Goal: Task Accomplishment & Management: Use online tool/utility

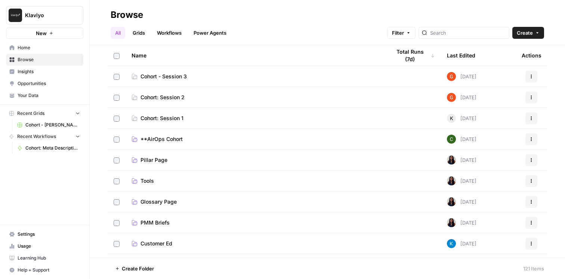
click at [40, 254] on link "Learning Hub" at bounding box center [44, 258] width 77 height 12
click at [61, 62] on span "Browse" at bounding box center [49, 59] width 62 height 7
click at [201, 34] on link "Power Agents" at bounding box center [210, 33] width 42 height 12
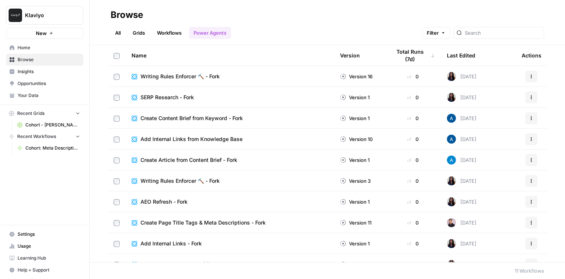
click at [120, 31] on link "All" at bounding box center [118, 33] width 15 height 12
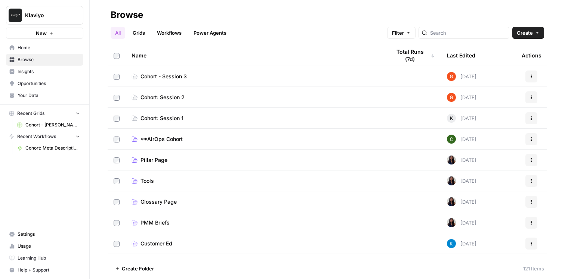
click at [54, 32] on button "New" at bounding box center [44, 33] width 77 height 11
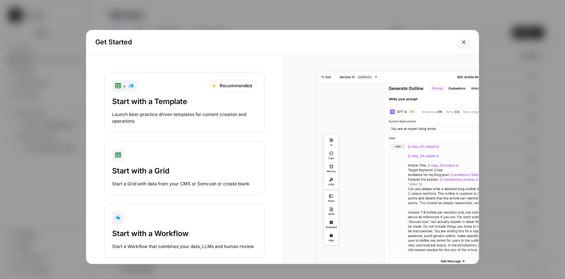
click at [180, 217] on div "button" at bounding box center [184, 218] width 144 height 12
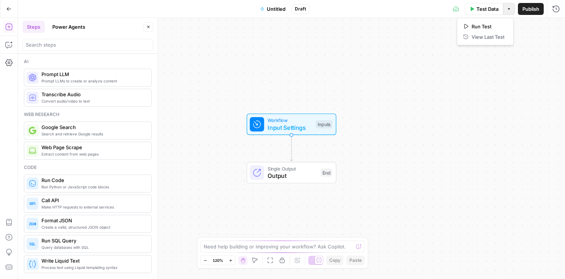
click at [506, 7] on icon "button" at bounding box center [508, 9] width 4 height 4
click at [284, 123] on span "Input Settings" at bounding box center [289, 127] width 44 height 9
click at [455, 53] on button "Add Field" at bounding box center [484, 51] width 124 height 12
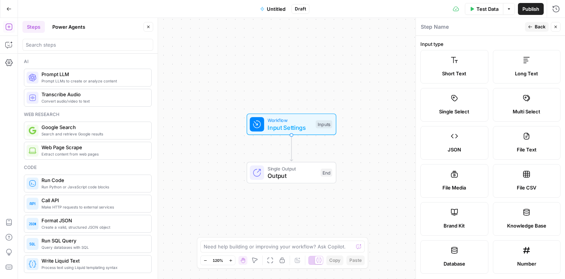
click at [538, 224] on span "Knowledge Base" at bounding box center [526, 225] width 39 height 7
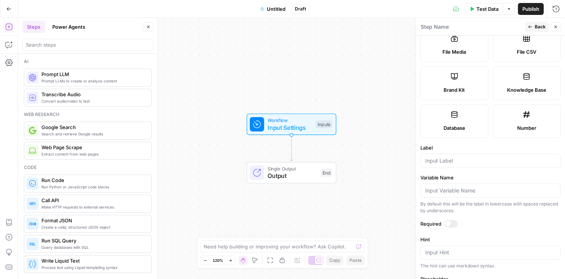
scroll to position [170, 0]
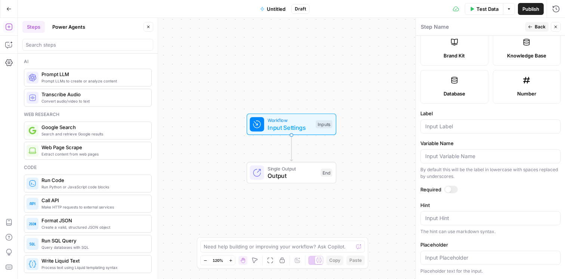
click at [471, 133] on div at bounding box center [490, 126] width 140 height 14
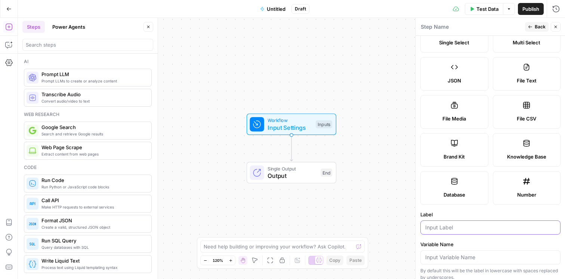
scroll to position [86, 0]
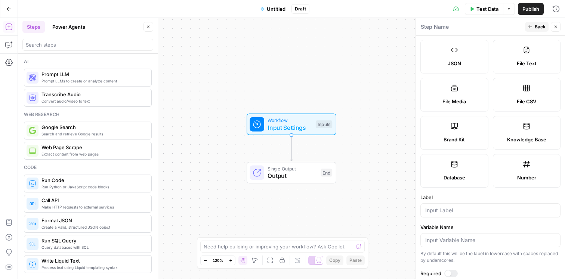
click at [512, 133] on label "Knowledge Base" at bounding box center [526, 133] width 68 height 34
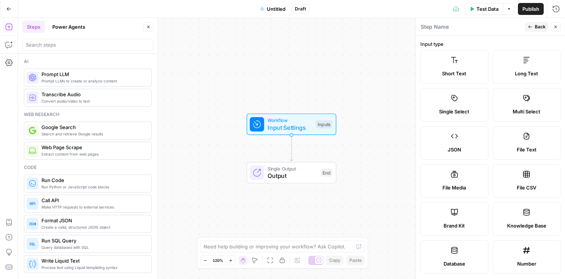
click at [450, 85] on div "Short Text Long Text Single Select Multi Select JSON File Text File Media File …" at bounding box center [490, 162] width 140 height 224
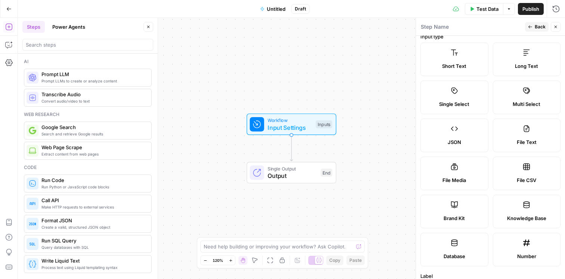
scroll to position [19, 0]
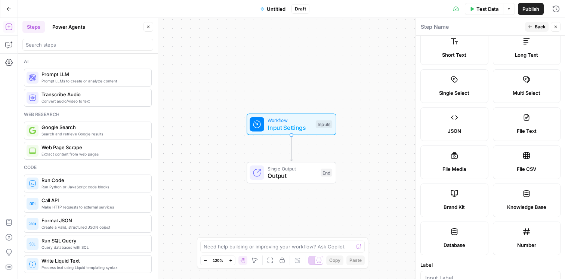
click at [459, 192] on label "Brand Kit" at bounding box center [454, 201] width 68 height 34
type input "Brand Kit"
type input "brand_kit"
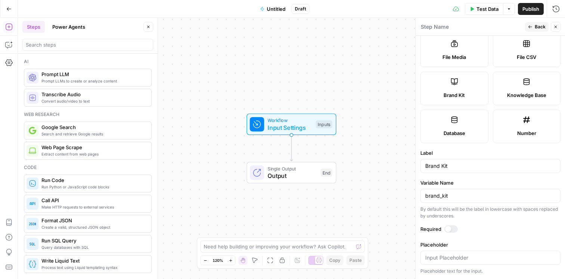
scroll to position [0, 0]
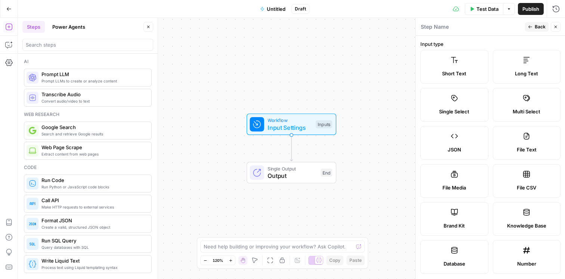
click at [531, 29] on button "Back" at bounding box center [537, 27] width 24 height 10
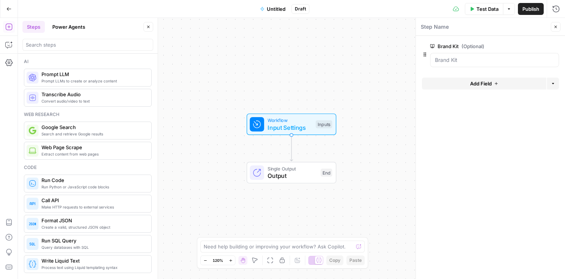
click at [526, 46] on span "edit field" at bounding box center [530, 46] width 16 height 6
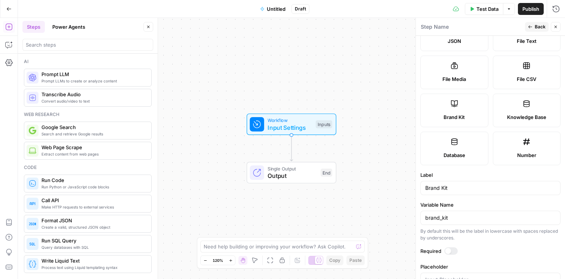
scroll to position [131, 0]
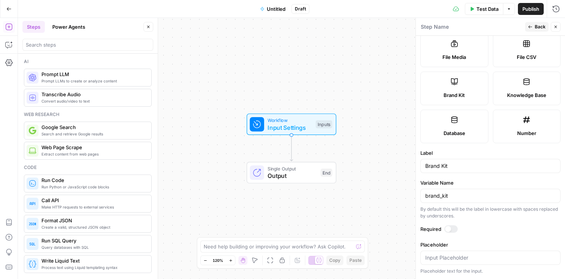
click at [521, 89] on label "Knowledge Base" at bounding box center [526, 89] width 68 height 34
click at [531, 26] on icon "button" at bounding box center [530, 27] width 4 height 4
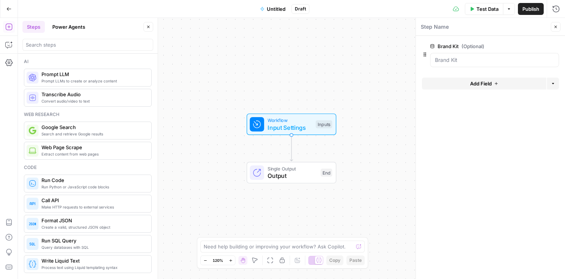
click at [496, 85] on icon "button" at bounding box center [496, 83] width 4 height 4
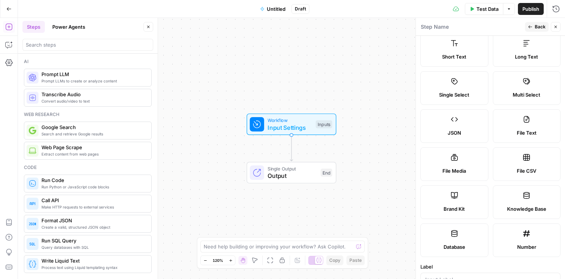
scroll to position [0, 0]
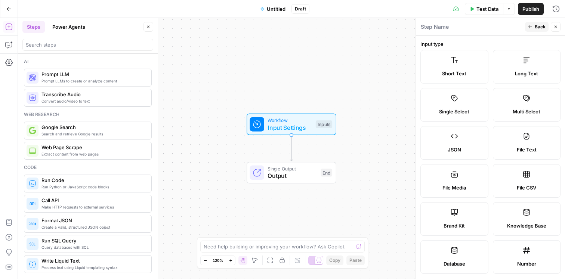
click at [554, 28] on icon "button" at bounding box center [555, 27] width 4 height 4
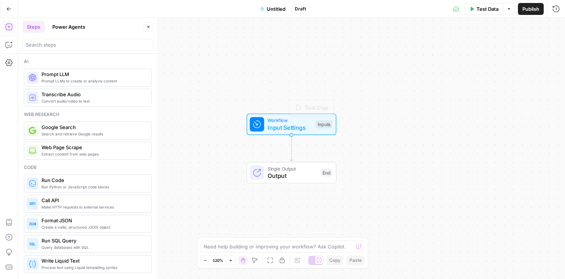
click at [291, 131] on span "Input Settings" at bounding box center [289, 127] width 44 height 9
click at [451, 78] on button "Add Field" at bounding box center [484, 84] width 124 height 12
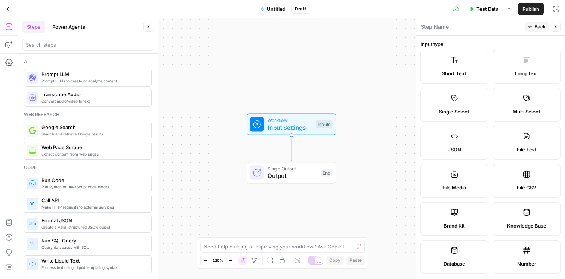
click at [454, 72] on span "Short Text" at bounding box center [454, 73] width 24 height 7
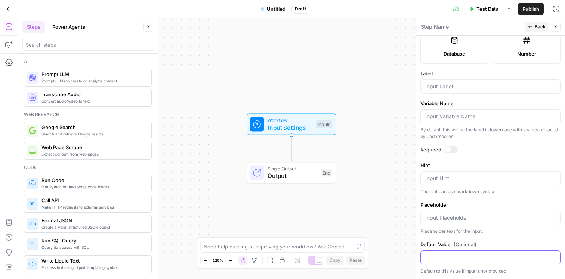
click at [445, 260] on input "Default Value (Optional)" at bounding box center [490, 257] width 130 height 7
click at [447, 220] on input "Placeholder" at bounding box center [490, 217] width 130 height 7
click at [459, 124] on div "Variable Name By default this will be the label in lowercase with spaces replac…" at bounding box center [490, 120] width 140 height 40
click at [462, 116] on input "Variable Name" at bounding box center [490, 116] width 130 height 7
type input "c"
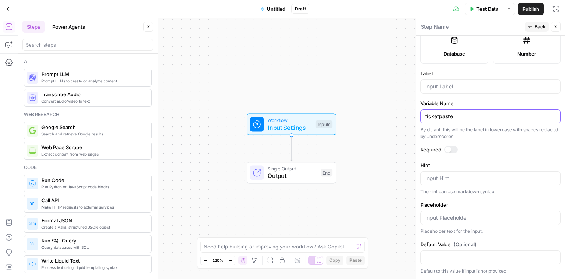
type input "ticketpaste"
click at [467, 88] on input "Label" at bounding box center [490, 86] width 130 height 7
type input "Ticket Paste"
click at [447, 187] on div "Hint Input Hint The hint can use markdown syntax." at bounding box center [490, 179] width 140 height 34
click at [450, 180] on textarea "Hint" at bounding box center [490, 178] width 130 height 7
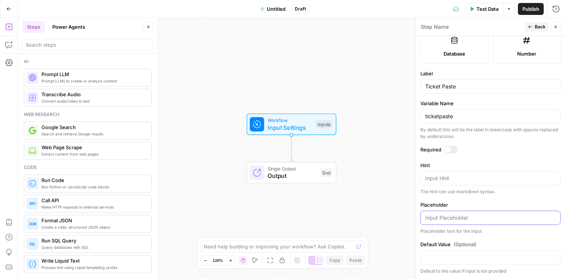
click at [447, 218] on input "Placeholder" at bounding box center [490, 217] width 130 height 7
type input "Paste the ticket here!"
click at [397, 237] on div "Workflow Input Settings Inputs Single Output Output End" at bounding box center [291, 148] width 547 height 261
click at [533, 24] on button "Back" at bounding box center [537, 27] width 24 height 10
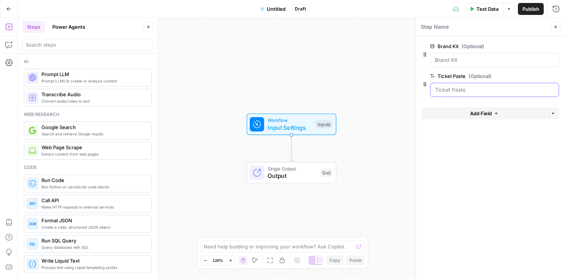
click at [456, 93] on Paste "Ticket Paste (Optional)" at bounding box center [494, 89] width 119 height 7
click at [484, 11] on span "Test Data" at bounding box center [487, 8] width 22 height 7
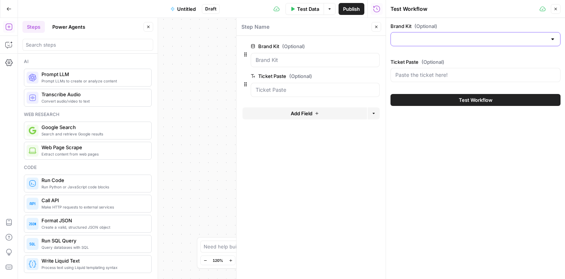
click at [460, 40] on input "Brand Kit (Optional)" at bounding box center [470, 38] width 151 height 7
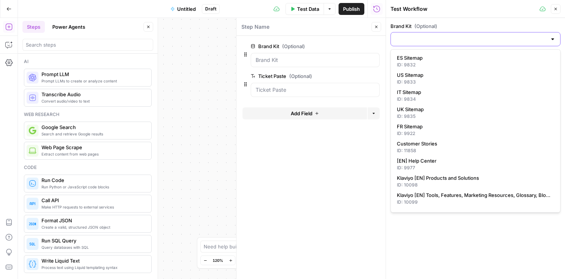
click at [460, 40] on input "Brand Kit (Optional)" at bounding box center [470, 38] width 151 height 7
click at [379, 31] on button "Close" at bounding box center [376, 27] width 10 height 10
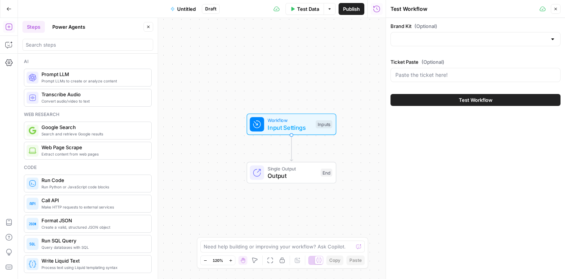
click at [552, 5] on button "Close" at bounding box center [555, 9] width 10 height 10
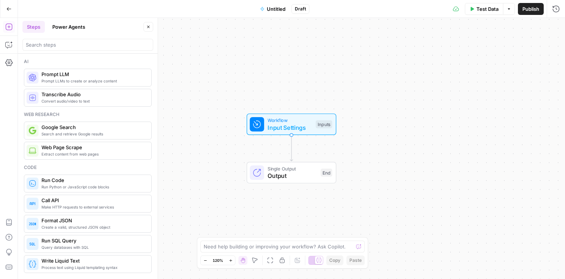
click at [313, 125] on div "Workflow Input Settings Inputs Test Step" at bounding box center [290, 124] width 83 height 15
click at [525, 44] on span "edit field" at bounding box center [530, 46] width 16 height 6
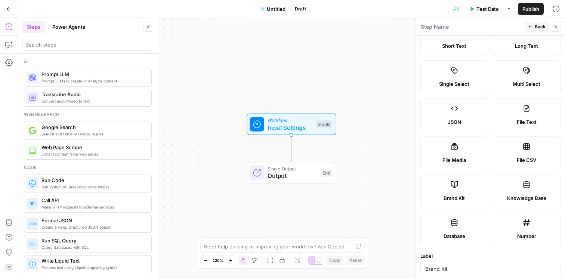
scroll to position [28, 0]
click at [509, 193] on label "Knowledge Base" at bounding box center [526, 191] width 68 height 34
click at [328, 152] on div "Workflow Input Settings Inputs Single Output Output End" at bounding box center [291, 148] width 547 height 261
click at [319, 126] on div "Inputs" at bounding box center [324, 124] width 16 height 8
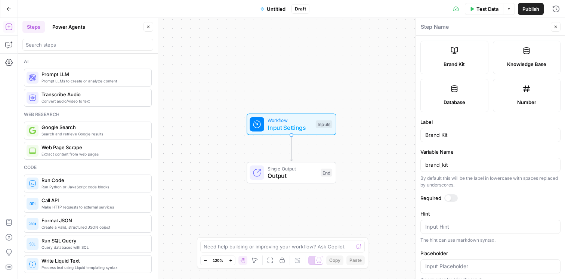
scroll to position [170, 0]
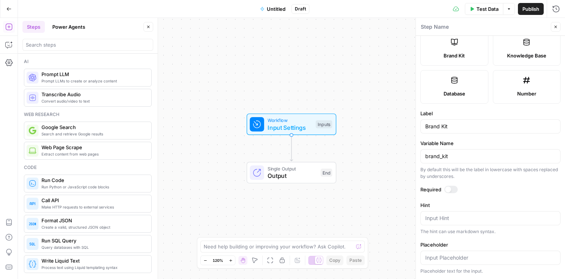
click at [518, 96] on span "Number" at bounding box center [526, 93] width 19 height 7
click at [464, 91] on div "Database" at bounding box center [453, 93] width 55 height 7
click at [552, 22] on button "Close" at bounding box center [555, 27] width 10 height 10
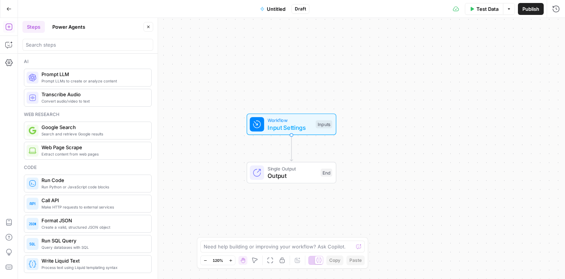
click at [292, 130] on span "Input Settings" at bounding box center [289, 127] width 44 height 9
click at [554, 45] on icon "button" at bounding box center [554, 46] width 4 height 4
click at [480, 88] on button "Add Field" at bounding box center [484, 84] width 124 height 12
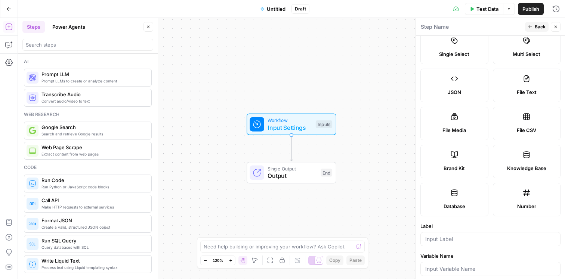
click at [525, 162] on label "Knowledge Base" at bounding box center [526, 162] width 68 height 34
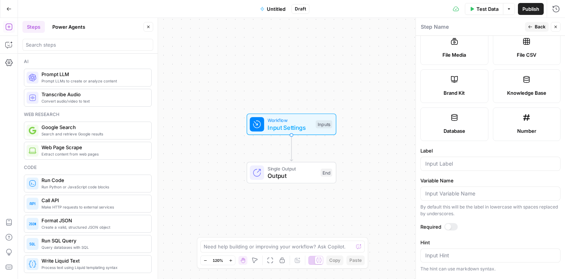
scroll to position [129, 0]
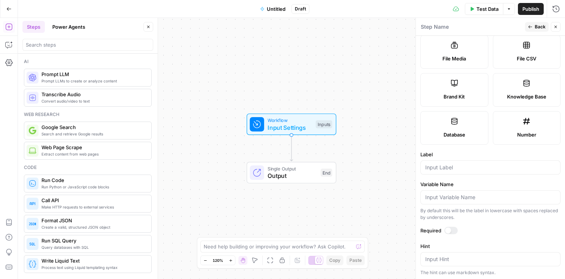
click at [465, 173] on div at bounding box center [490, 168] width 140 height 14
type input "K"
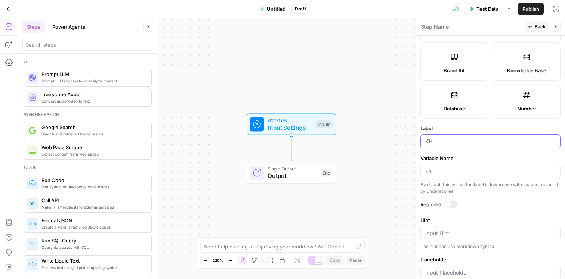
scroll to position [170, 0]
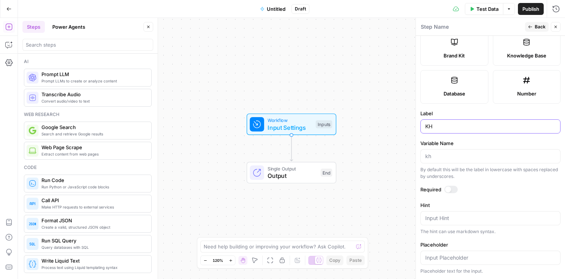
type input "KH"
click at [532, 30] on button "Back" at bounding box center [537, 27] width 24 height 10
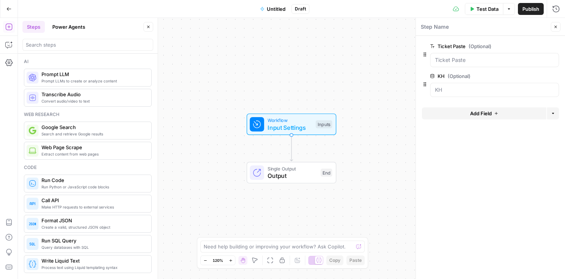
click at [490, 11] on span "Test Data" at bounding box center [487, 8] width 22 height 7
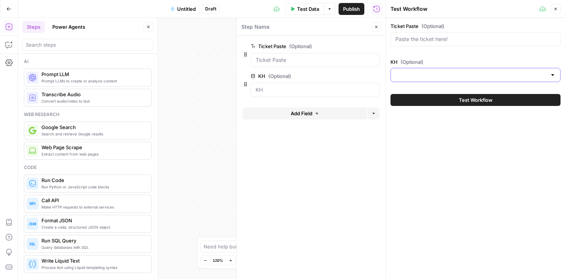
click at [451, 78] on input "KH (Optional)" at bounding box center [470, 74] width 151 height 7
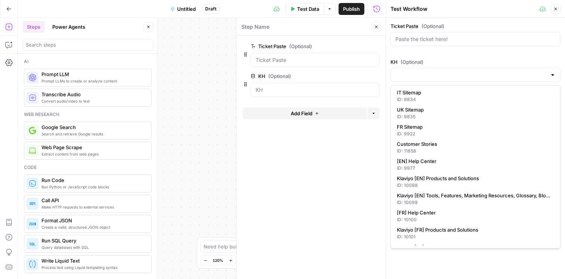
scroll to position [0, 0]
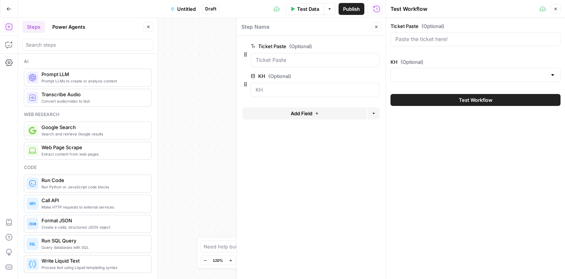
click at [347, 178] on form "Ticket Paste (Optional) edit field Delete group KH (Optional) edit field Delete…" at bounding box center [310, 157] width 149 height 243
click at [459, 74] on input "KH (Optional)" at bounding box center [470, 74] width 151 height 7
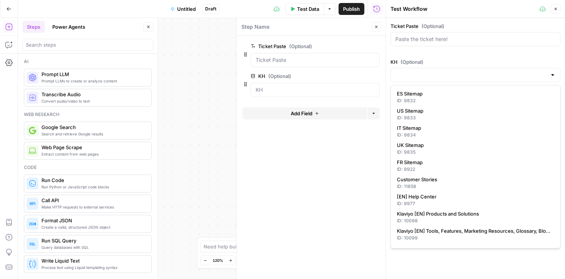
click at [311, 159] on form "Ticket Paste (Optional) edit field Delete group KH (Optional) edit field Delete…" at bounding box center [310, 157] width 149 height 243
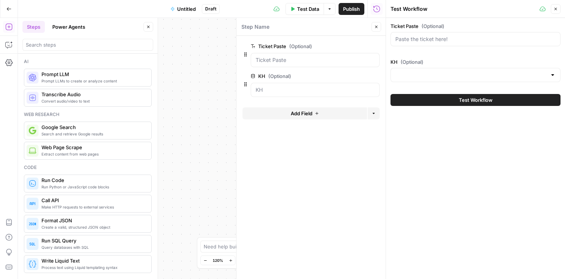
click at [556, 9] on icon "button" at bounding box center [555, 9] width 4 height 4
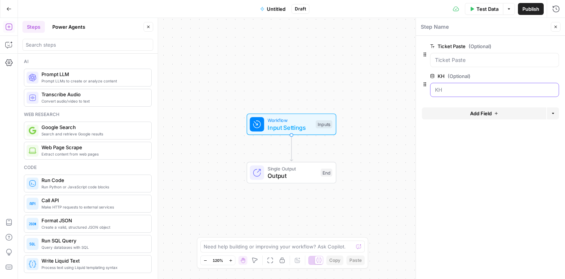
click at [464, 88] on input "KH (Optional)" at bounding box center [494, 89] width 119 height 7
click at [423, 85] on icon "button" at bounding box center [425, 84] width 6 height 6
click at [553, 47] on icon "button" at bounding box center [554, 46] width 4 height 4
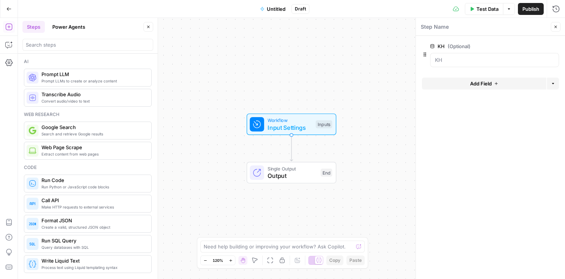
click at [557, 45] on button "Delete group" at bounding box center [554, 46] width 9 height 9
click at [476, 50] on span "Add Field" at bounding box center [481, 50] width 22 height 7
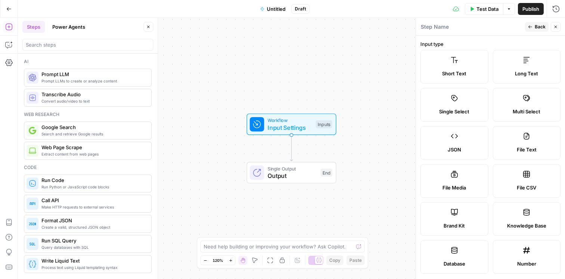
click at [472, 67] on label "Short Text" at bounding box center [454, 67] width 68 height 34
click at [519, 62] on label "Long Text" at bounding box center [526, 67] width 68 height 34
click at [535, 28] on span "Back" at bounding box center [539, 27] width 11 height 7
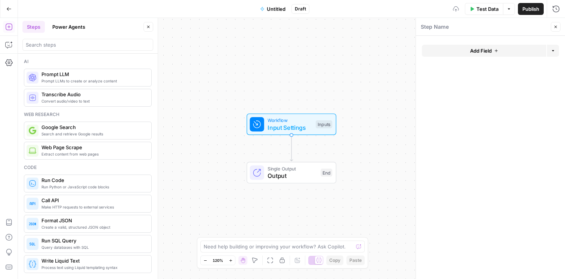
click at [523, 48] on button "Add Field" at bounding box center [484, 51] width 124 height 12
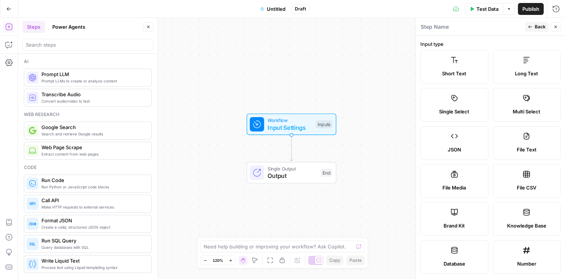
click at [525, 62] on icon at bounding box center [525, 59] width 7 height 7
click at [523, 64] on label "Long Text" at bounding box center [526, 67] width 68 height 34
click at [518, 60] on div at bounding box center [518, 60] width 0 height 0
click at [535, 60] on label "Long Text" at bounding box center [526, 67] width 68 height 34
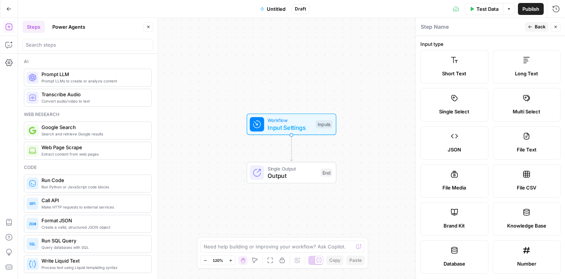
scroll to position [225, 0]
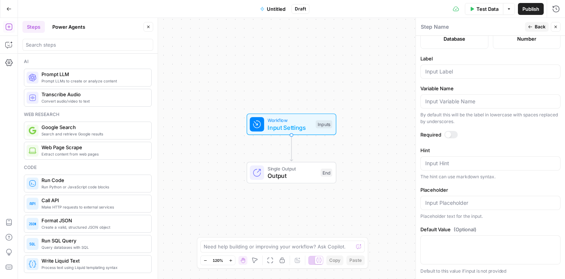
click at [490, 191] on label "Placeholder" at bounding box center [490, 189] width 140 height 7
click at [490, 199] on input "Placeholder" at bounding box center [490, 202] width 130 height 7
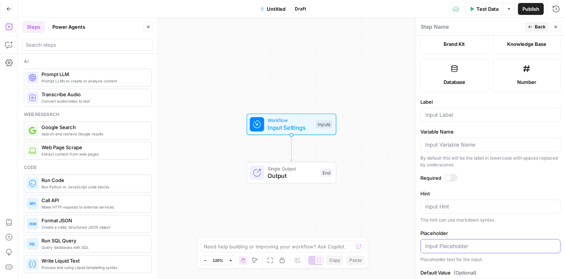
scroll to position [178, 0]
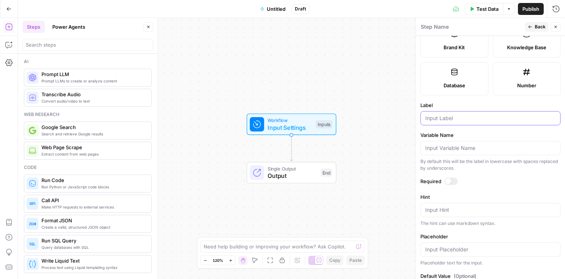
click at [472, 120] on input "Label" at bounding box center [490, 118] width 130 height 7
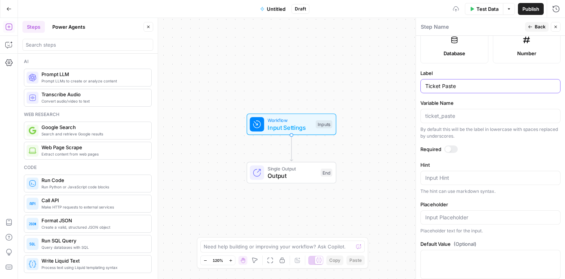
scroll to position [225, 0]
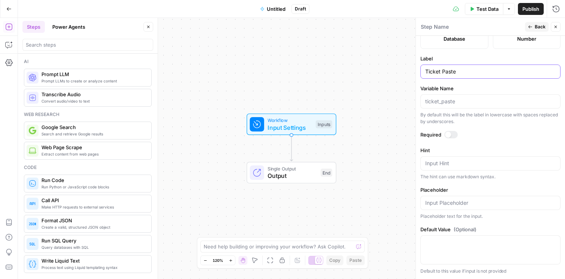
type input "Ticket Paste"
click at [443, 205] on input "Placeholder" at bounding box center [490, 202] width 130 height 7
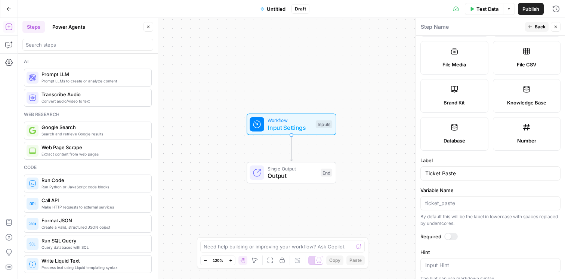
scroll to position [0, 0]
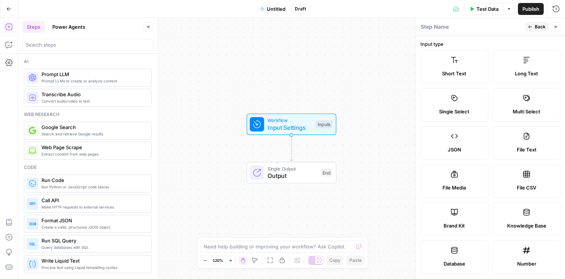
type input "Paste the ticket here!"
click at [536, 25] on span "Back" at bounding box center [539, 27] width 11 height 7
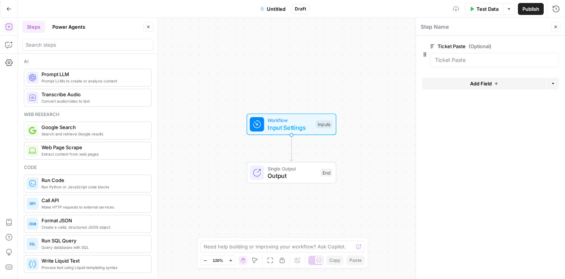
click at [502, 88] on button "Add Field" at bounding box center [484, 84] width 124 height 12
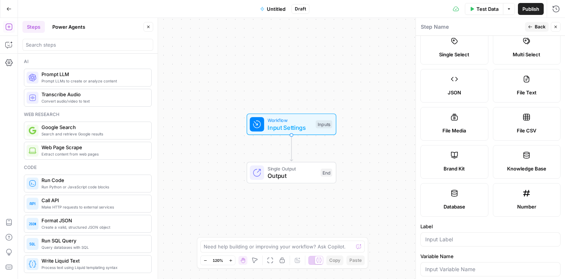
scroll to position [67, 0]
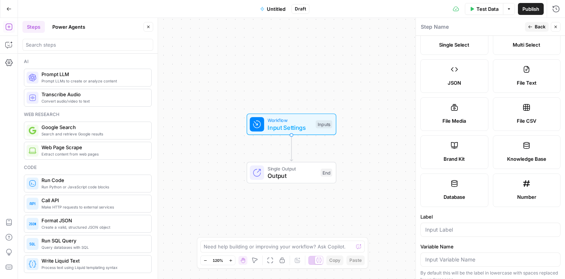
click at [456, 119] on span "File Media" at bounding box center [454, 120] width 24 height 7
type textarea "Supports .mp4, .mp3, .wav, .jpg, .png, .webp, .wma, .m4a file types"
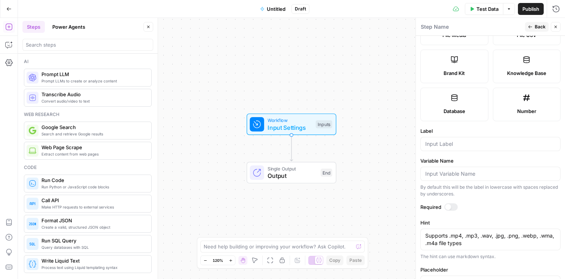
scroll to position [178, 0]
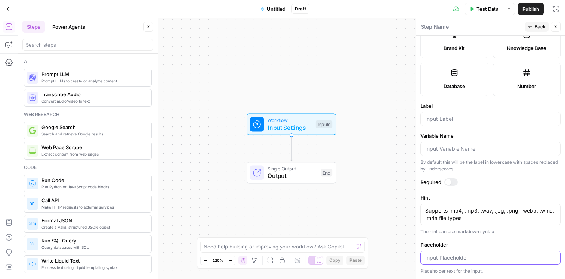
click at [471, 261] on input "Placeholder" at bounding box center [490, 257] width 130 height 7
click at [447, 120] on input "Label" at bounding box center [490, 118] width 130 height 7
type input "A"
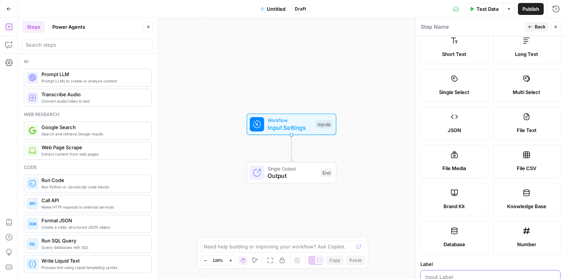
scroll to position [0, 0]
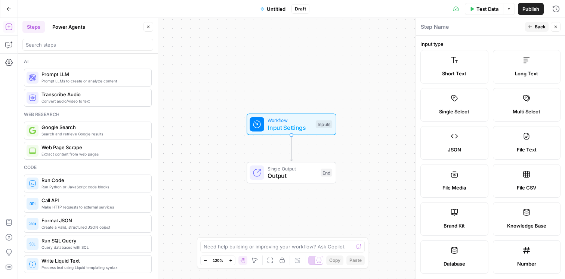
click at [553, 26] on icon "button" at bounding box center [555, 27] width 4 height 4
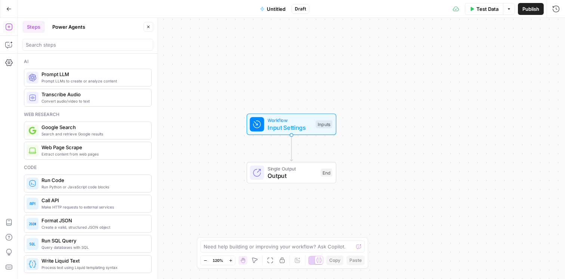
click at [304, 120] on span "Workflow" at bounding box center [289, 120] width 44 height 7
click at [443, 60] on Paste "Ticket Paste (Optional)" at bounding box center [494, 59] width 119 height 7
click at [421, 56] on form "Ticket Paste (Optional) edit field Delete group Add Field Options" at bounding box center [490, 157] width 149 height 243
click at [424, 55] on icon "button" at bounding box center [425, 55] width 6 height 6
click at [555, 47] on icon "button" at bounding box center [554, 46] width 4 height 4
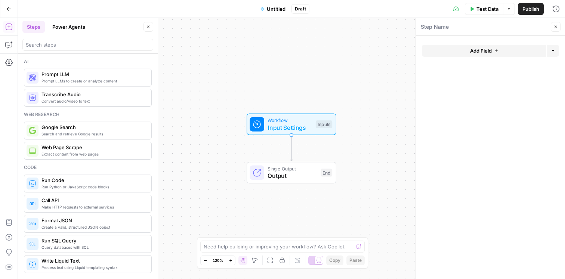
click at [497, 45] on button "Add Field" at bounding box center [484, 51] width 124 height 12
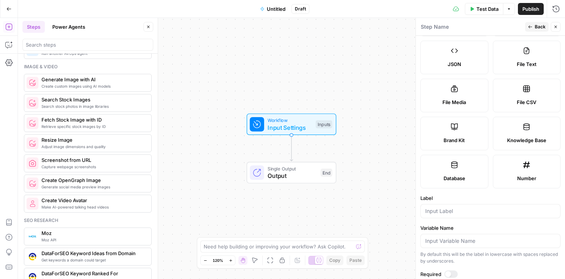
scroll to position [501, 0]
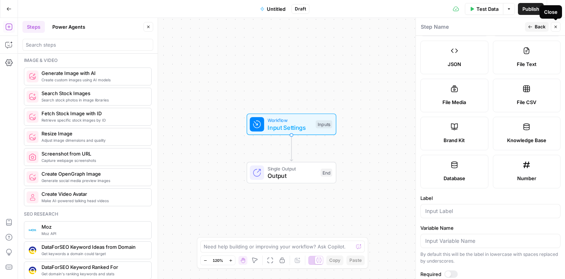
click at [551, 27] on button "Close" at bounding box center [555, 27] width 10 height 10
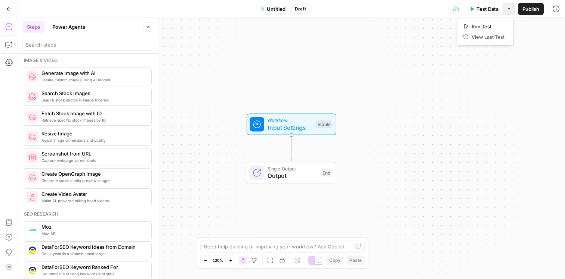
click at [507, 9] on icon "button" at bounding box center [508, 8] width 2 height 1
click at [10, 9] on icon "button" at bounding box center [8, 8] width 5 height 5
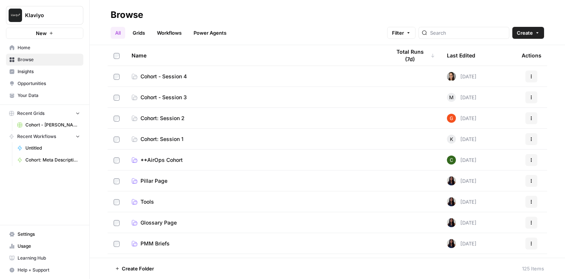
click at [42, 46] on span "Home" at bounding box center [49, 47] width 62 height 7
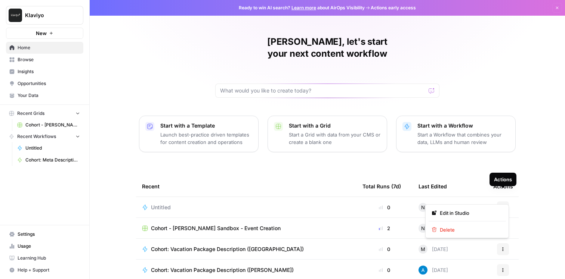
click at [502, 207] on icon "button" at bounding box center [502, 207] width 1 height 1
click at [479, 229] on span "Delete" at bounding box center [469, 229] width 60 height 7
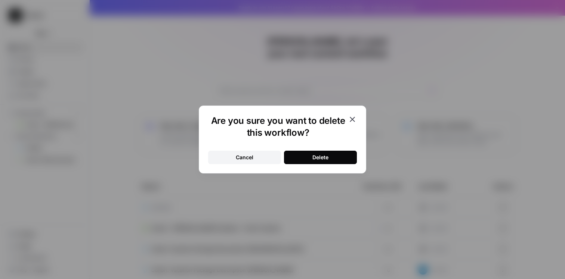
click at [314, 156] on div "Delete" at bounding box center [320, 157] width 16 height 7
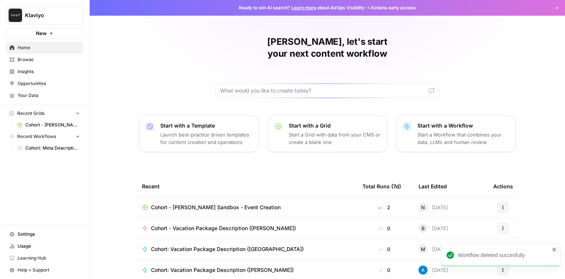
click at [195, 131] on p "Launch best-practice driven templates for content creation and operations" at bounding box center [206, 138] width 92 height 15
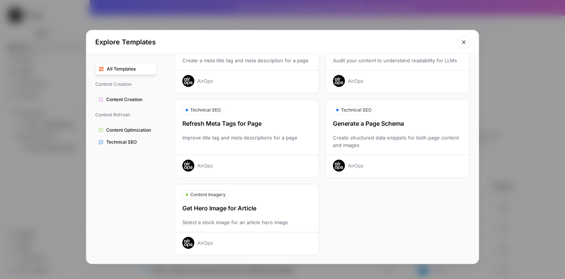
scroll to position [232, 0]
